Goal: Transaction & Acquisition: Purchase product/service

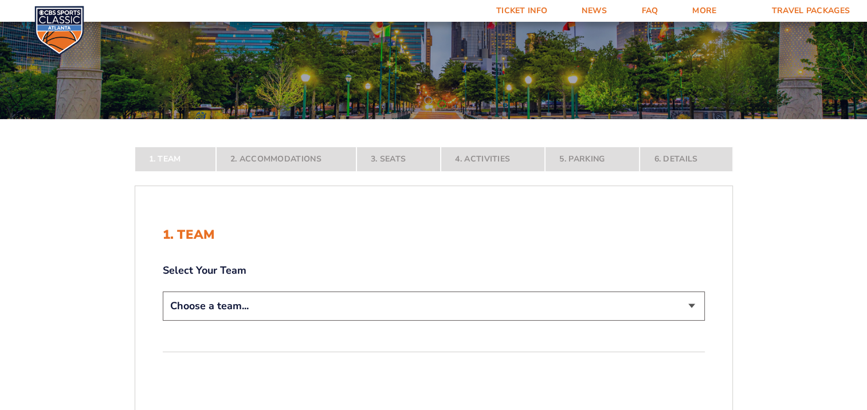
scroll to position [172, 0]
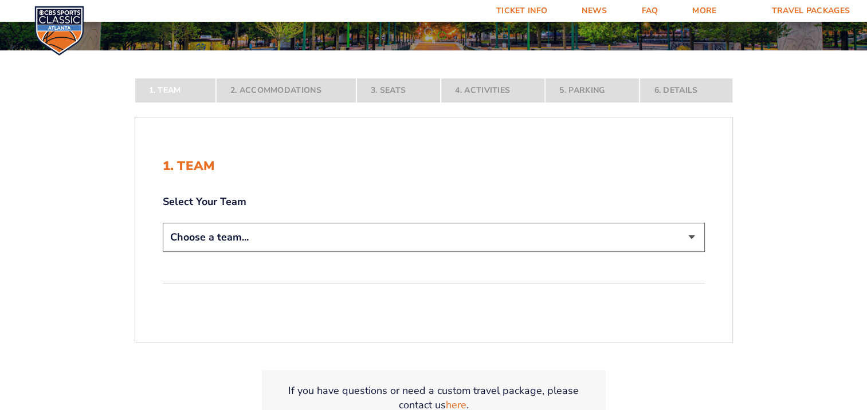
click at [303, 244] on select "Choose a team... Kentucky Wildcats Ohio State Buckeyes North Carolina Tar Heels…" at bounding box center [434, 237] width 542 height 29
select select "12956"
click at [163, 252] on select "Choose a team... Kentucky Wildcats Ohio State Buckeyes North Carolina Tar Heels…" at bounding box center [434, 237] width 542 height 29
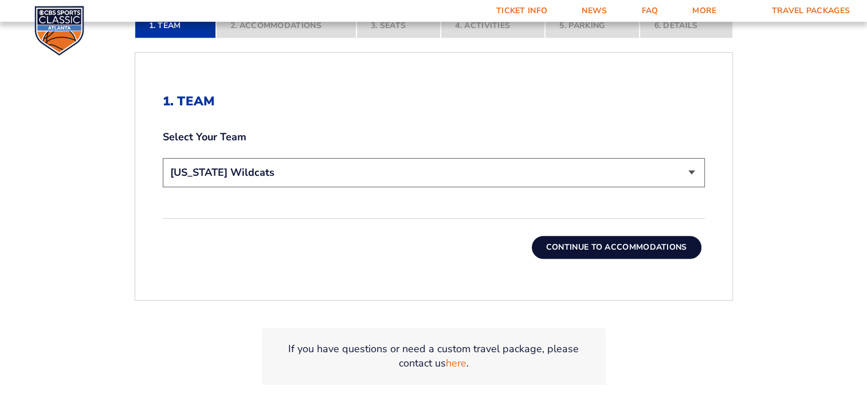
scroll to position [344, 0]
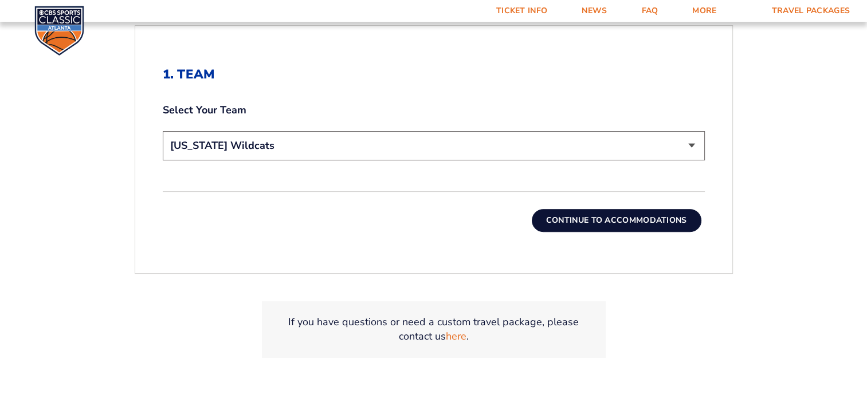
click at [555, 221] on button "Continue To Accommodations" at bounding box center [617, 220] width 170 height 23
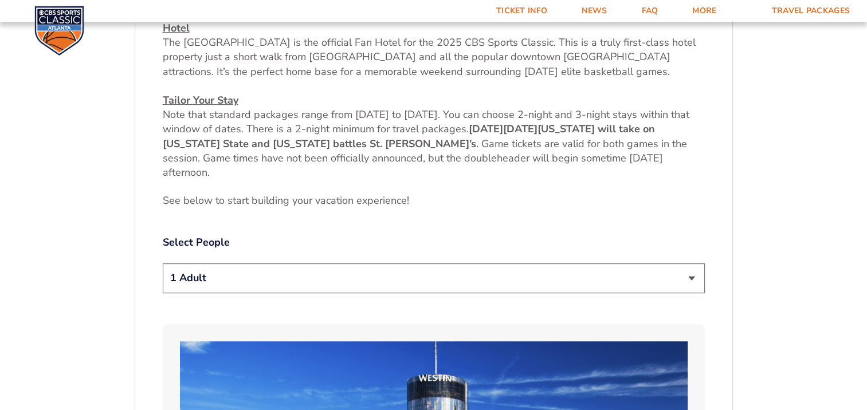
scroll to position [538, 0]
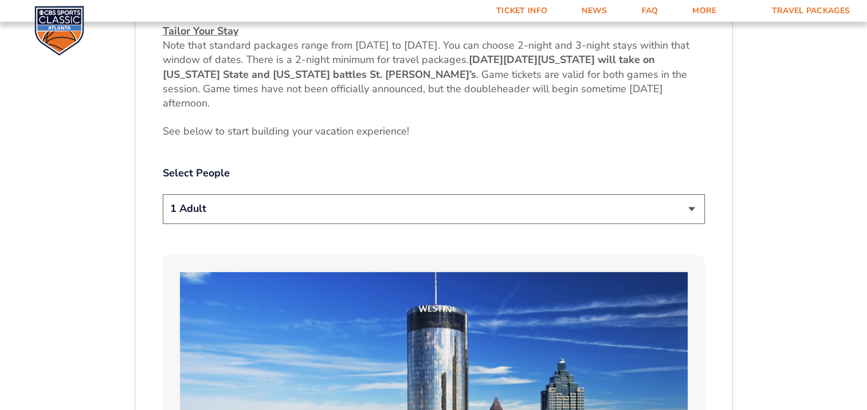
click at [332, 211] on select "1 Adult 2 Adults 3 Adults 4 Adults 2 Adults + 1 Child 2 Adults + 2 Children 2 A…" at bounding box center [434, 208] width 542 height 29
select select "2 Adults"
click at [163, 194] on select "1 Adult 2 Adults 3 Adults 4 Adults 2 Adults + 1 Child 2 Adults + 2 Children 2 A…" at bounding box center [434, 208] width 542 height 29
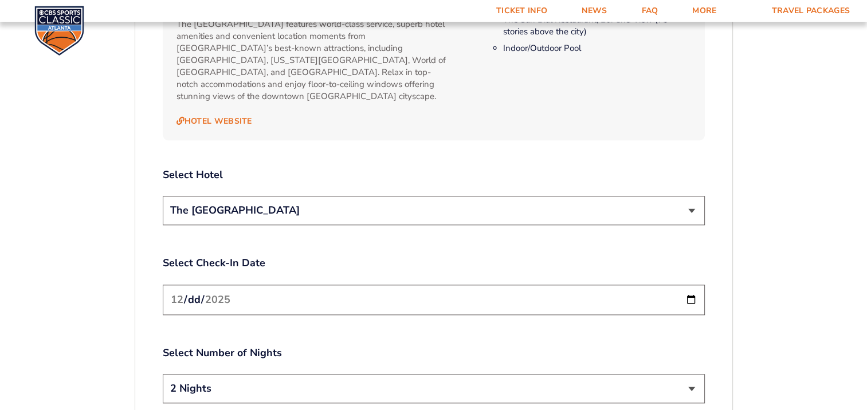
scroll to position [1283, 0]
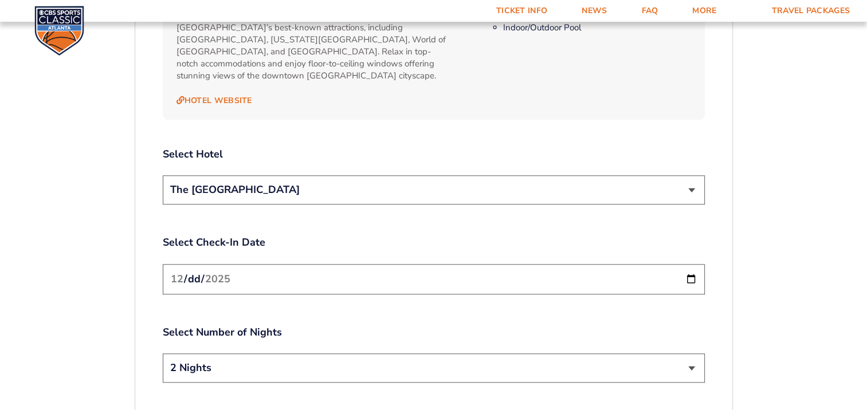
click at [366, 183] on select "The [GEOGRAPHIC_DATA]" at bounding box center [434, 189] width 542 height 29
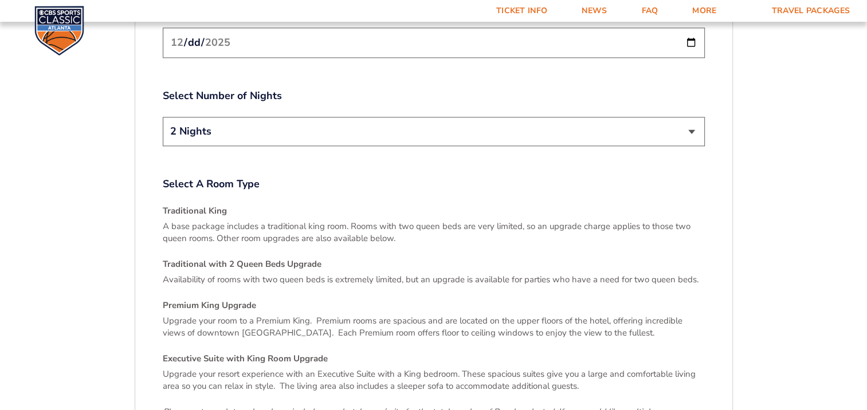
scroll to position [1684, 0]
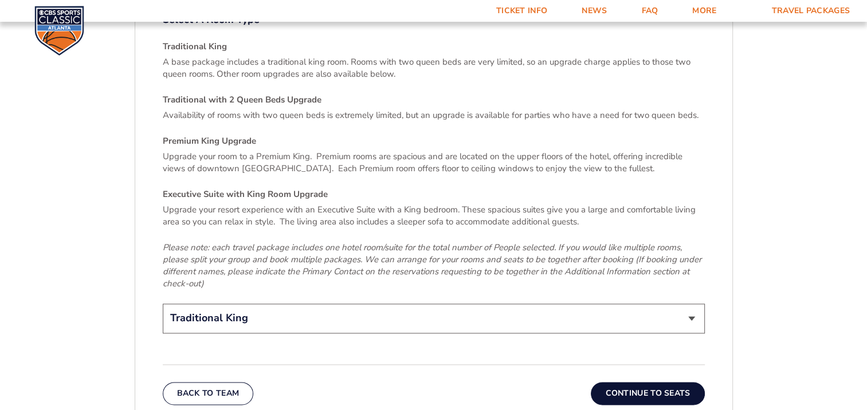
click at [628, 382] on button "Continue To Seats" at bounding box center [647, 393] width 113 height 23
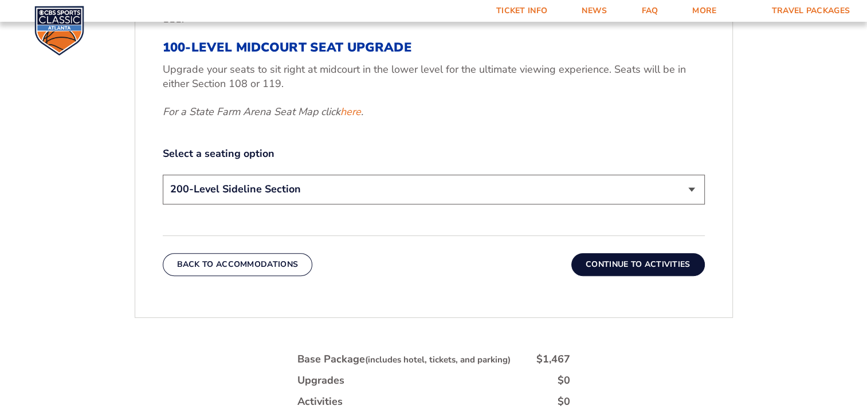
scroll to position [538, 0]
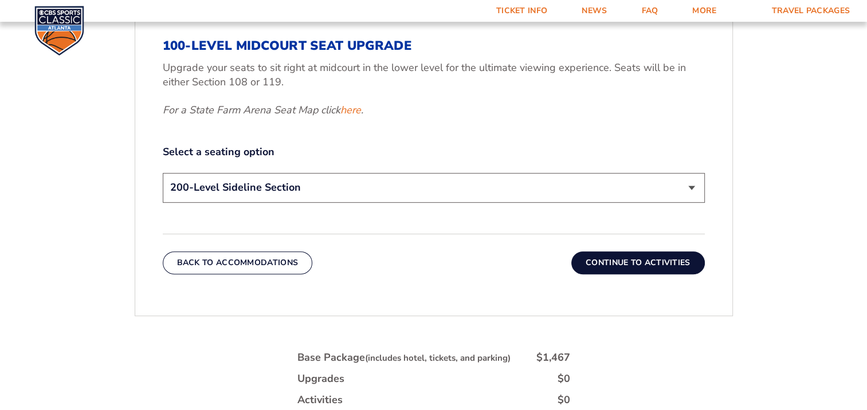
click at [429, 193] on select "200-Level Sideline Section 100-Level Corner Seat Upgrade (+$120 per person) 100…" at bounding box center [434, 187] width 542 height 29
click at [163, 173] on select "200-Level Sideline Section 100-Level Corner Seat Upgrade (+$120 per person) 100…" at bounding box center [434, 187] width 542 height 29
click at [631, 265] on button "Continue To Activities" at bounding box center [638, 263] width 134 height 23
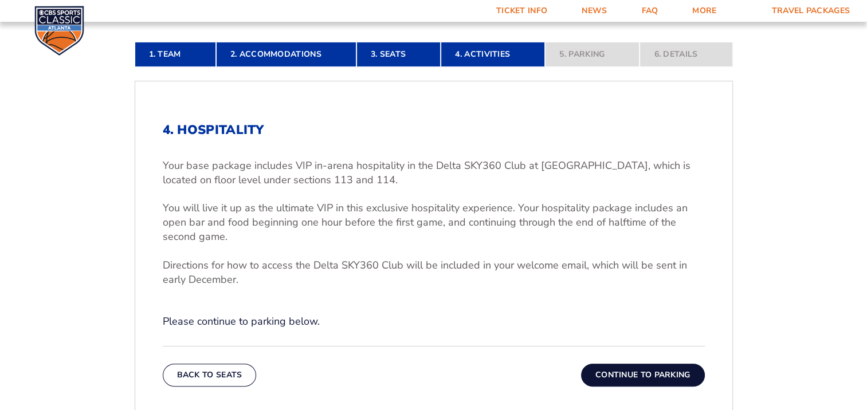
scroll to position [308, 0]
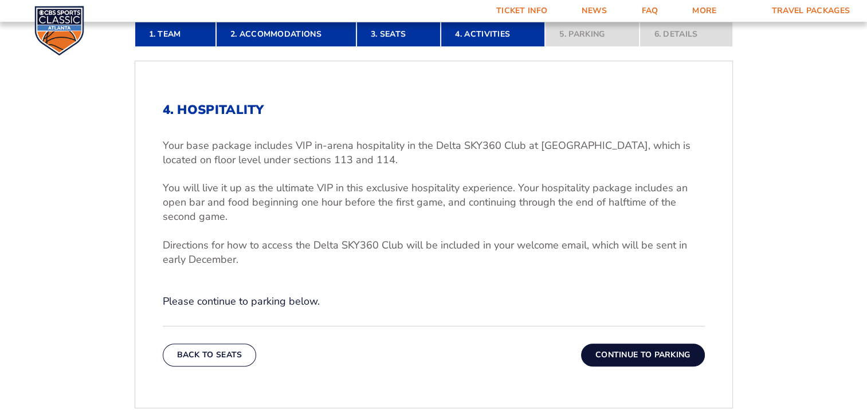
click at [624, 351] on button "Continue To Parking" at bounding box center [643, 355] width 124 height 23
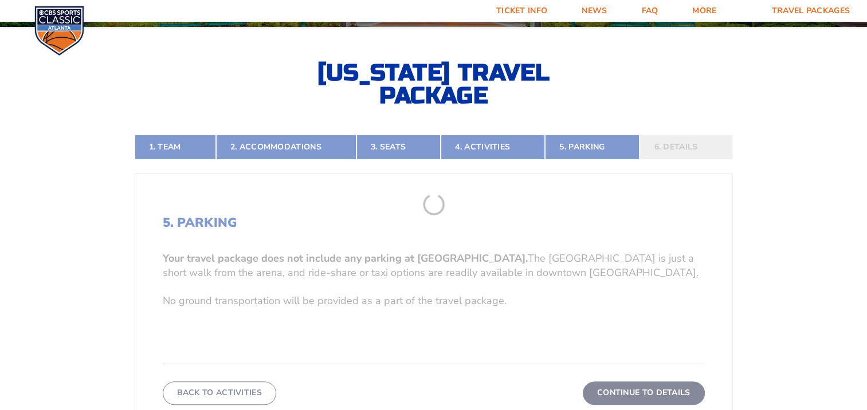
scroll to position [194, 0]
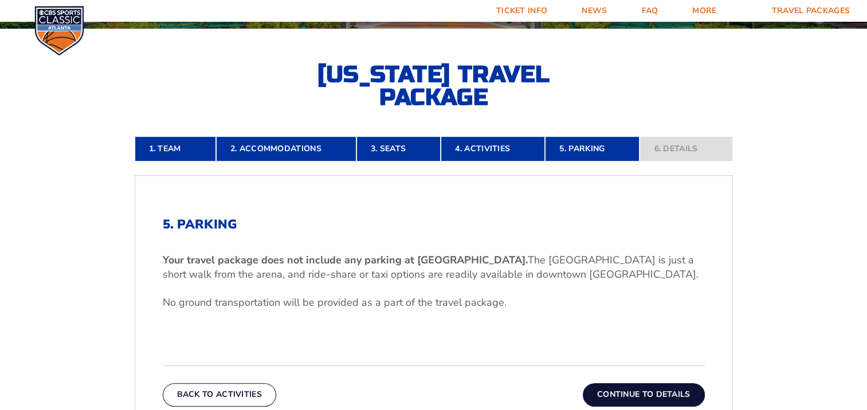
click at [639, 386] on button "Continue To Details" at bounding box center [644, 394] width 122 height 23
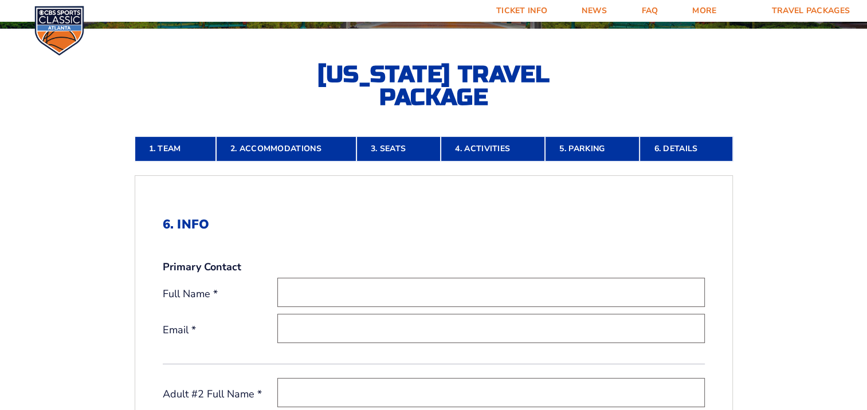
click at [436, 285] on input "text" at bounding box center [491, 292] width 428 height 29
type input "[PERSON_NAME]"
type input "[EMAIL_ADDRESS][DOMAIN_NAME]"
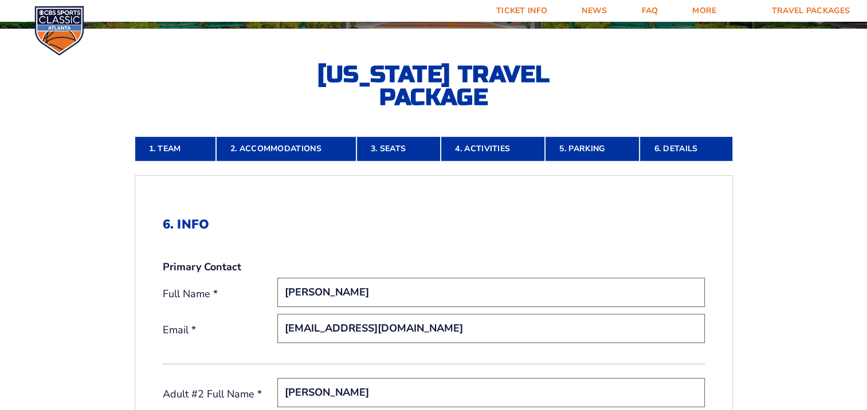
type input "[PERSON_NAME]"
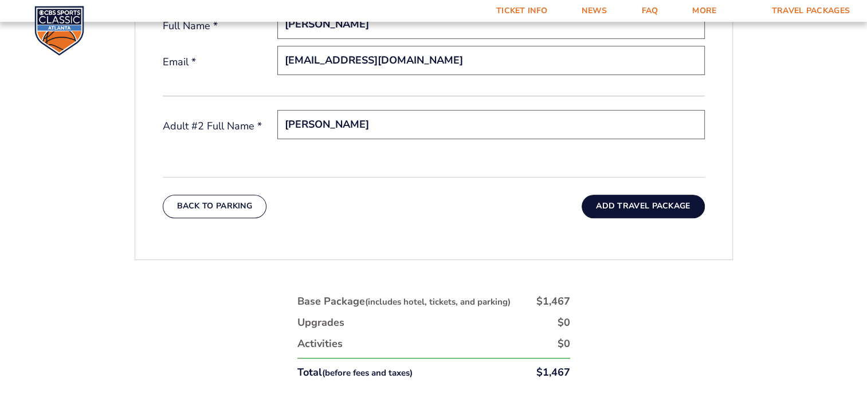
click at [618, 206] on button "Add Travel Package" at bounding box center [643, 206] width 123 height 23
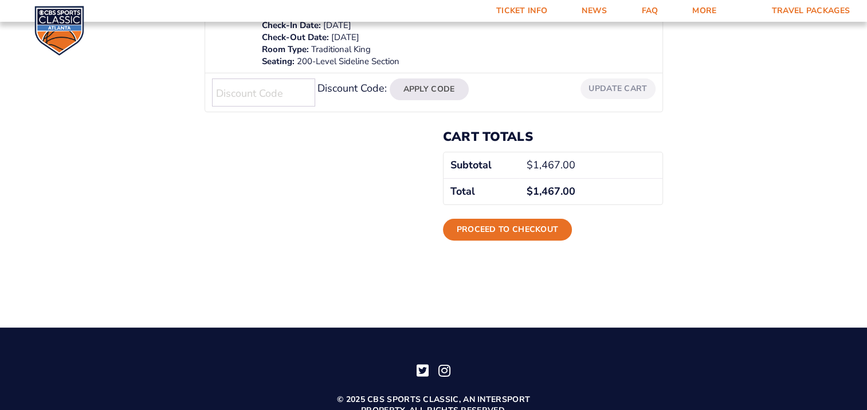
scroll to position [344, 0]
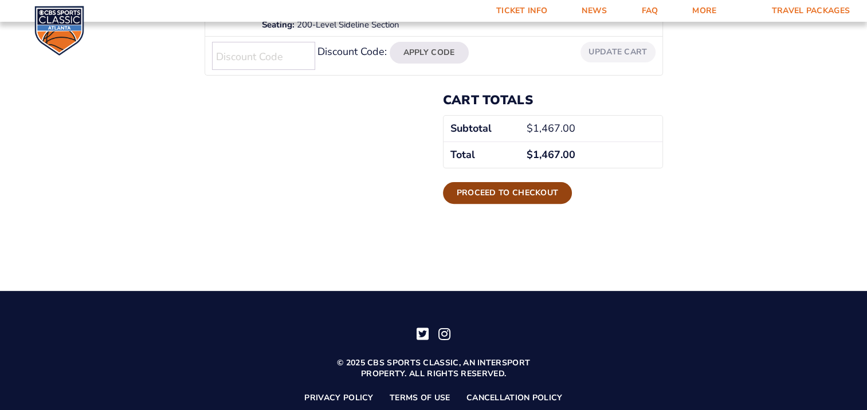
click at [534, 199] on link "Proceed to checkout" at bounding box center [508, 193] width 130 height 22
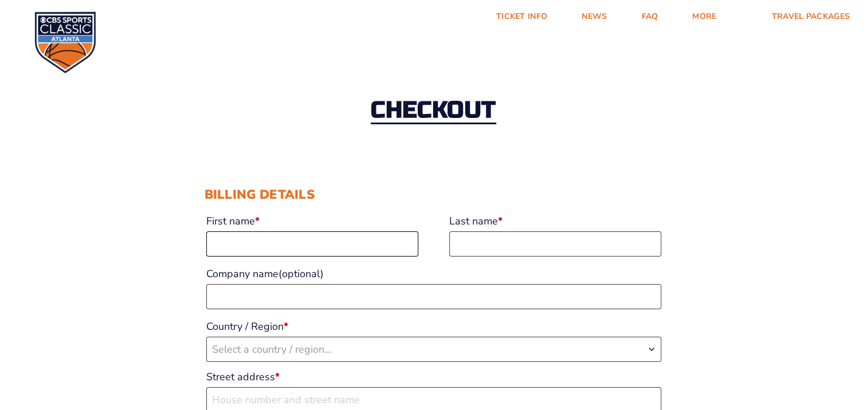
click at [358, 240] on input "First name *" at bounding box center [312, 244] width 212 height 25
type input "Hannaha"
type input "Niles"
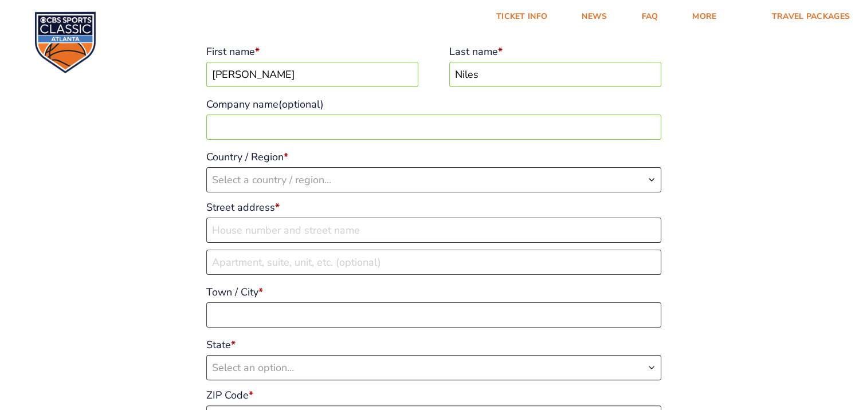
scroll to position [172, 0]
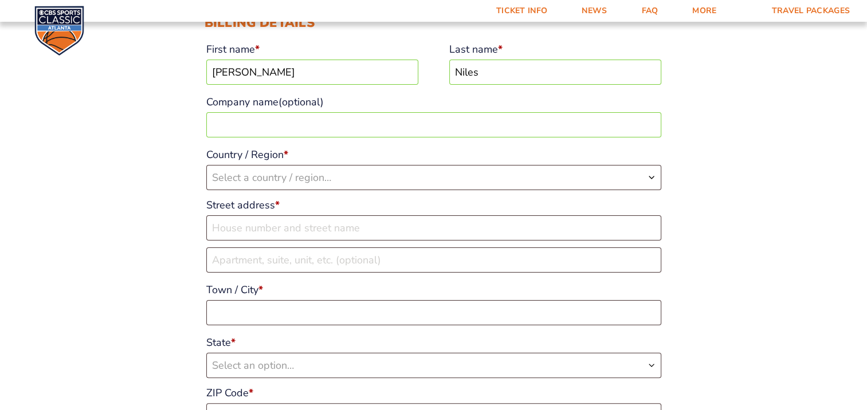
click at [339, 175] on span "Select a country / region…" at bounding box center [434, 178] width 454 height 24
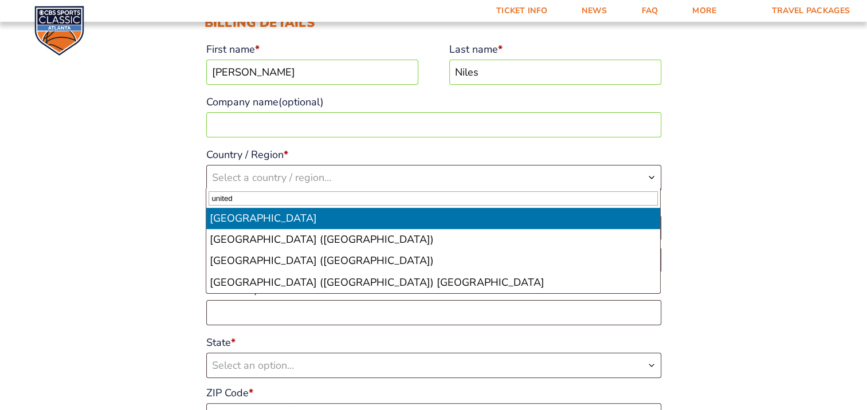
type input "united"
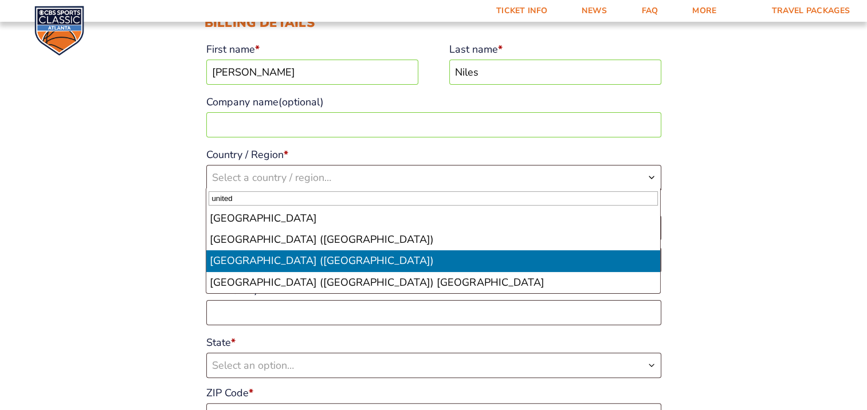
select select "US"
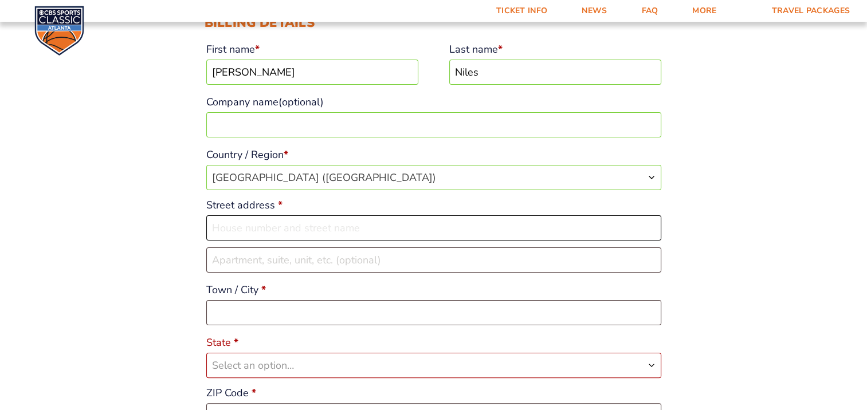
click at [319, 229] on input "Street address *" at bounding box center [433, 228] width 455 height 25
type input "1752 Celebration Cir"
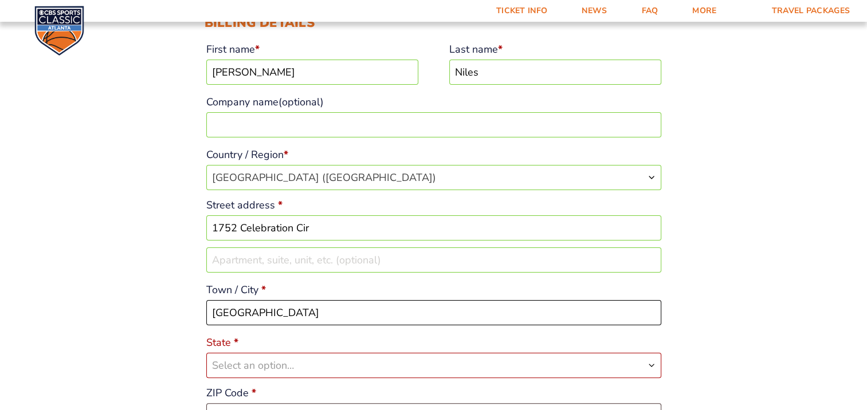
type input "Owensboro"
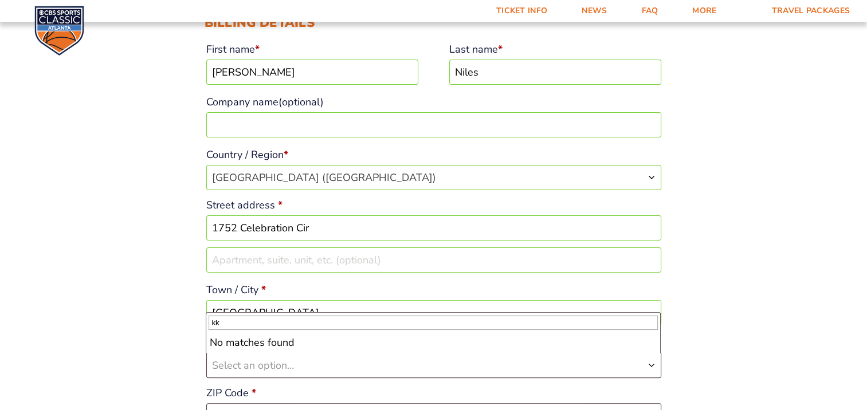
type input "k"
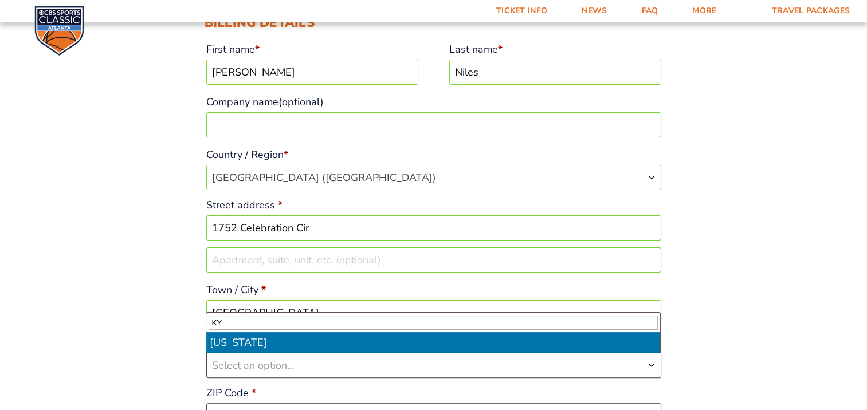
type input "KY"
select select "KY"
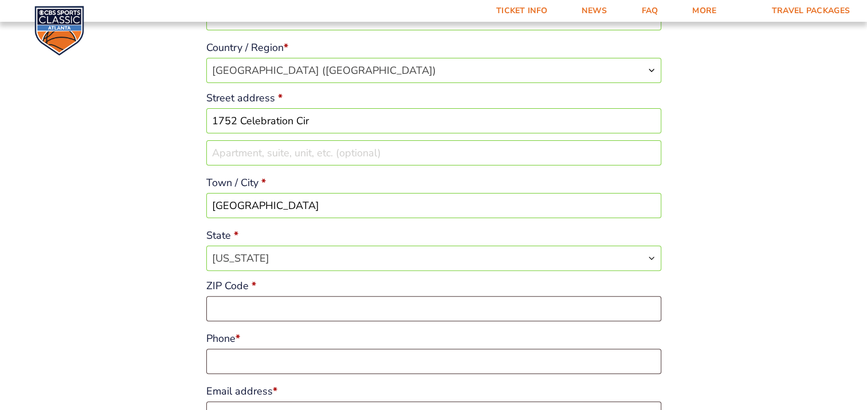
scroll to position [287, 0]
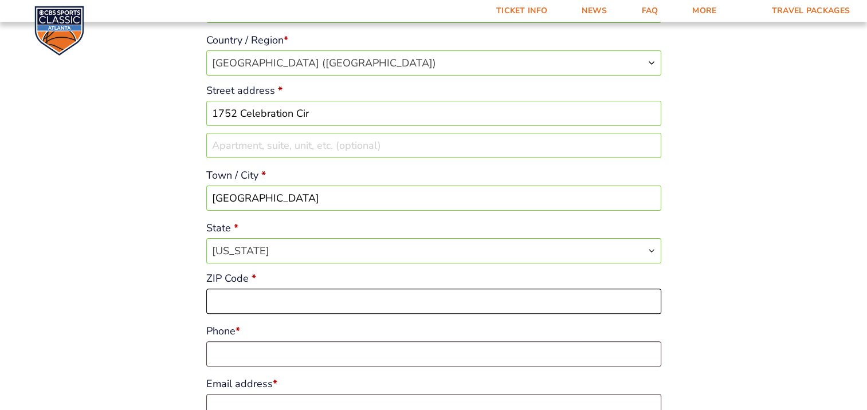
click at [284, 300] on input "ZIP Code *" at bounding box center [433, 301] width 455 height 25
type input "42303"
click at [273, 349] on input "Phone *" at bounding box center [433, 354] width 455 height 25
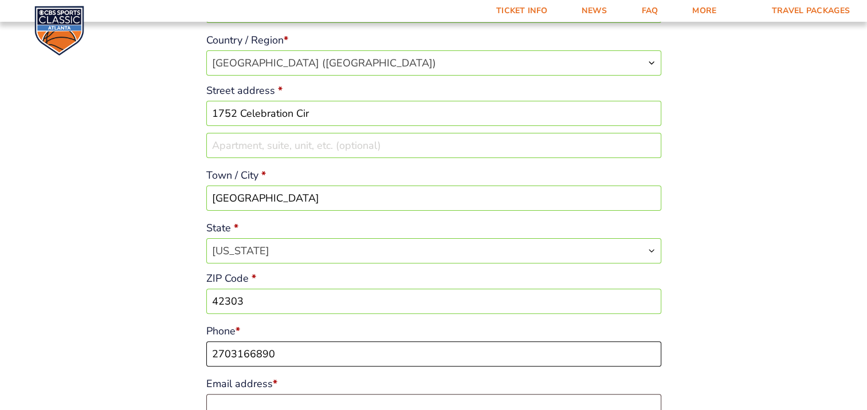
type input "2703166890"
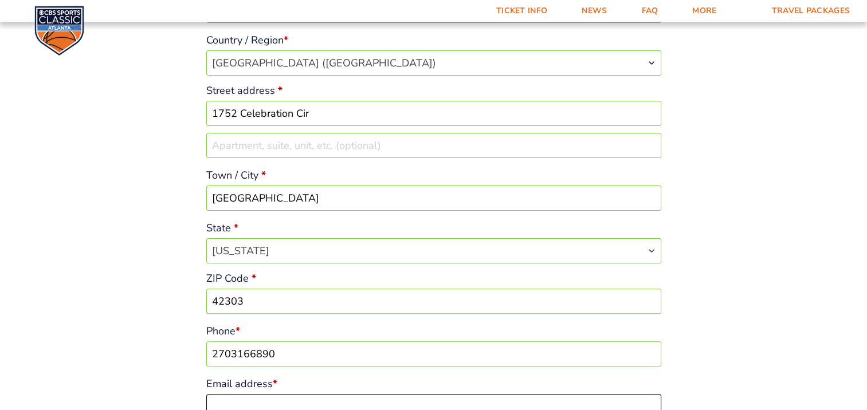
scroll to position [298, 0]
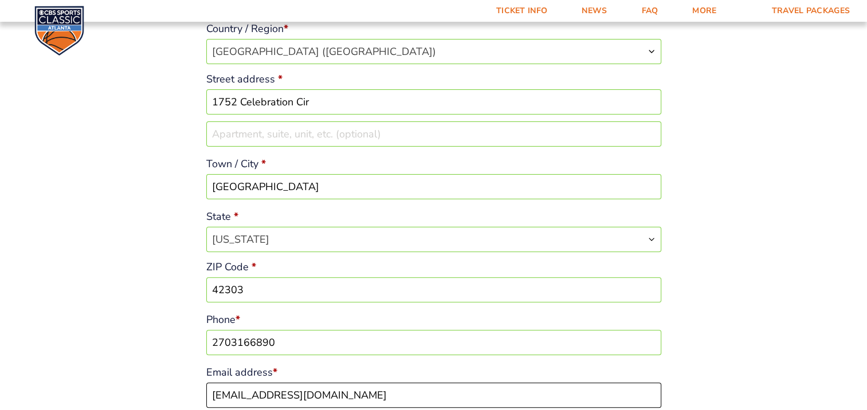
type input "[EMAIL_ADDRESS][DOMAIN_NAME]"
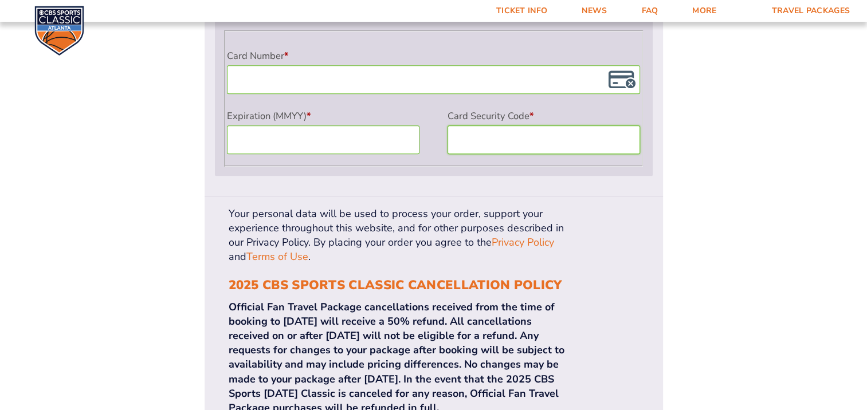
scroll to position [994, 0]
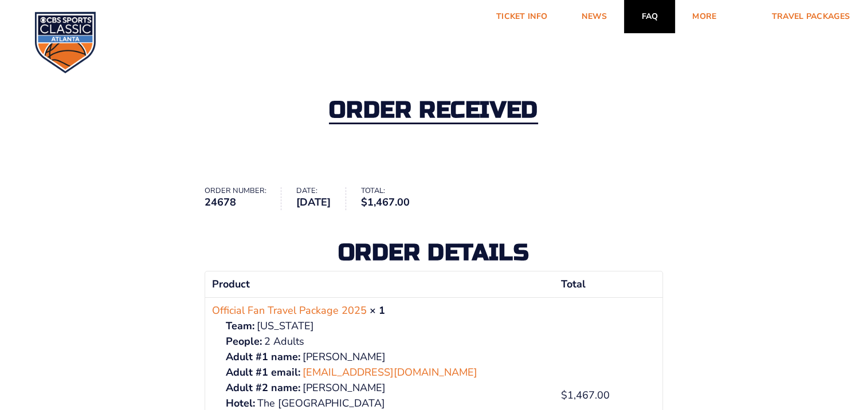
click at [636, 17] on link "FAQ" at bounding box center [649, 16] width 51 height 33
